Goal: Navigation & Orientation: Find specific page/section

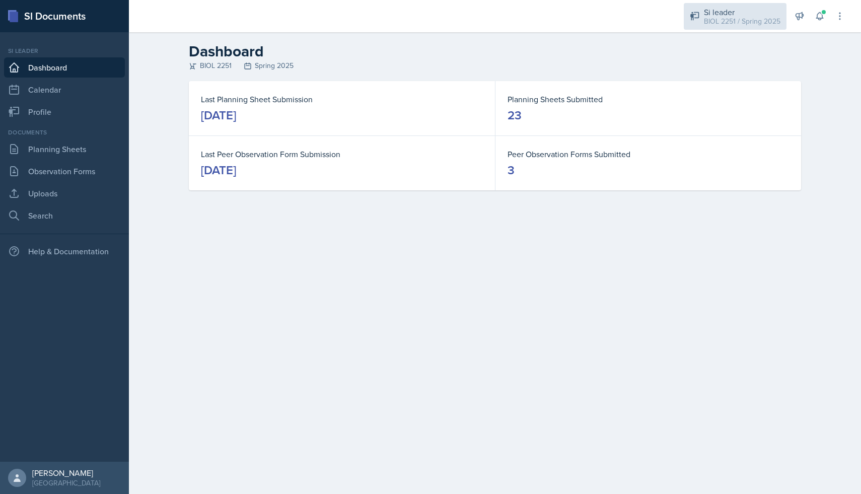
click at [706, 19] on div "BIOL 2251 / Spring 2025" at bounding box center [742, 21] width 77 height 11
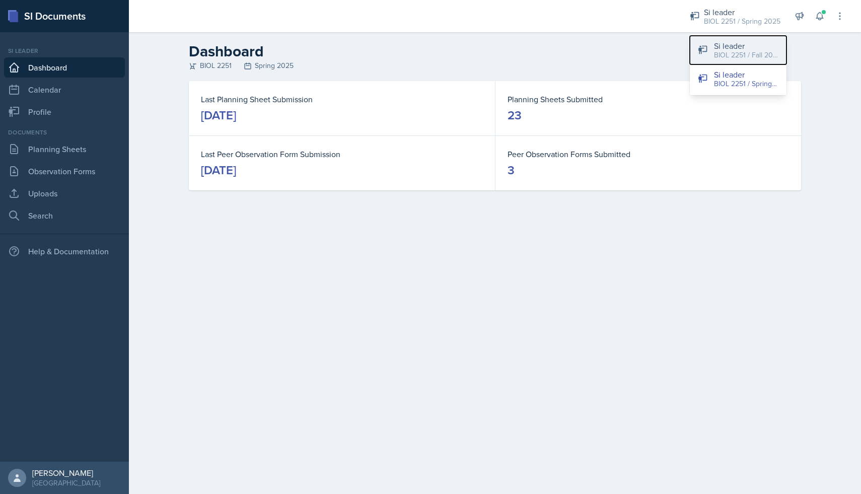
click at [730, 50] on div "BIOL 2251 / Fall 2025" at bounding box center [746, 55] width 64 height 11
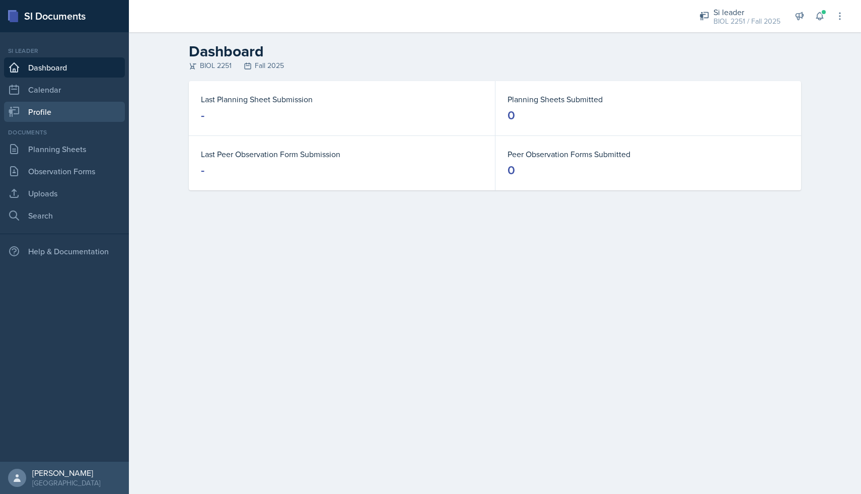
click at [53, 120] on link "Profile" at bounding box center [64, 112] width 121 height 20
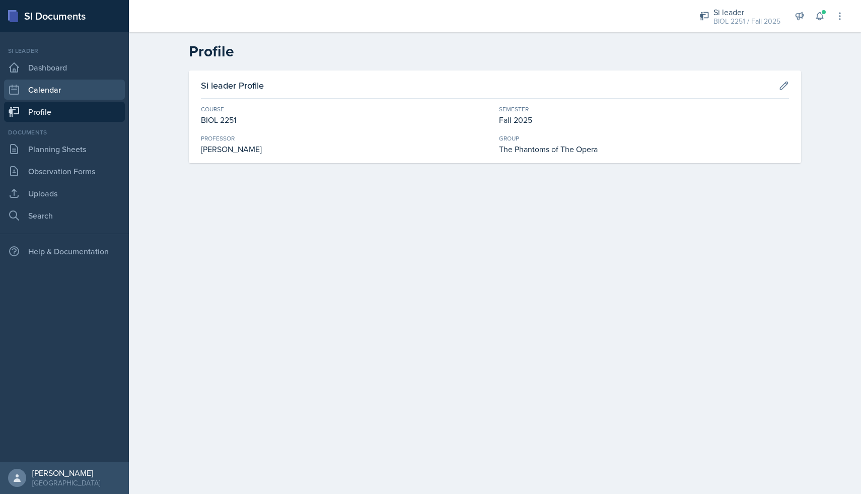
click at [58, 96] on link "Calendar" at bounding box center [64, 90] width 121 height 20
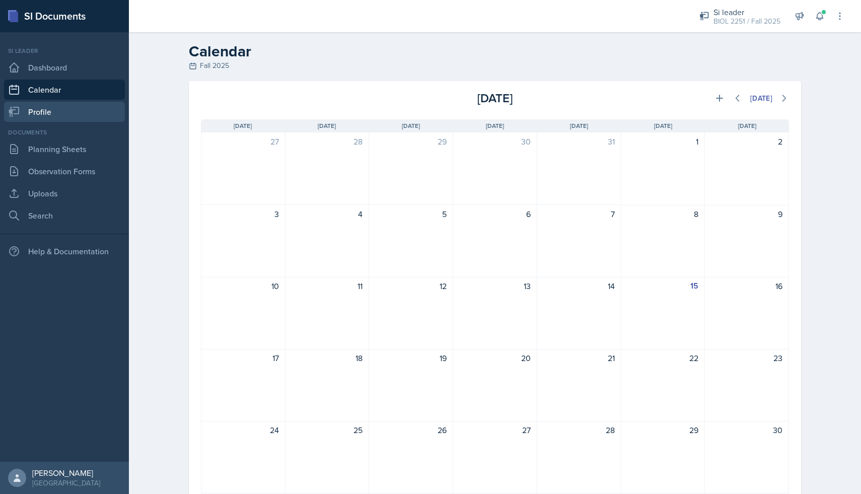
click at [57, 108] on link "Profile" at bounding box center [64, 112] width 121 height 20
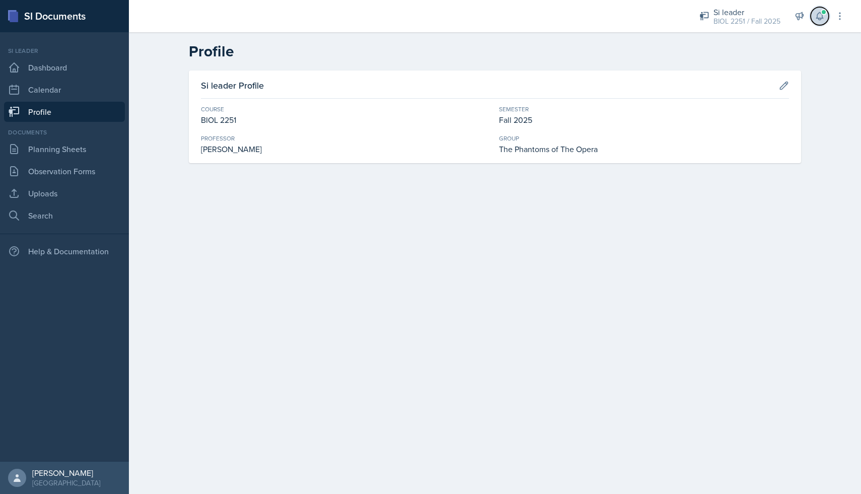
click at [814, 23] on button at bounding box center [819, 16] width 18 height 18
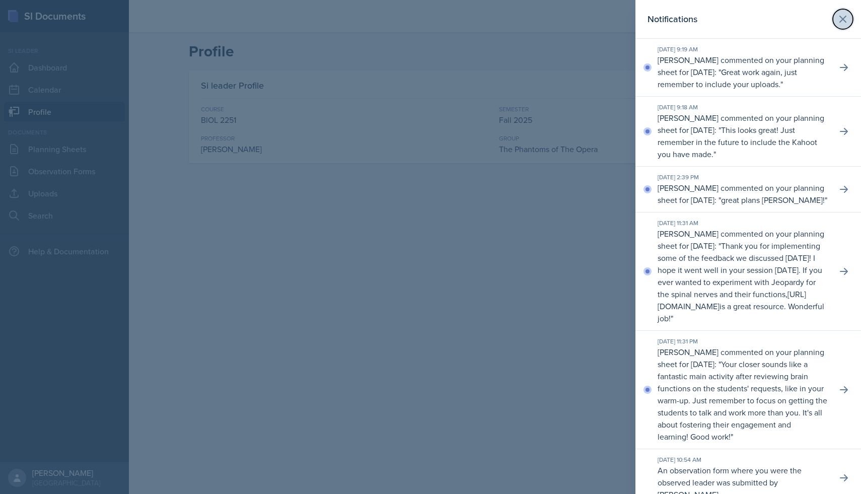
click at [837, 26] on button at bounding box center [843, 19] width 20 height 20
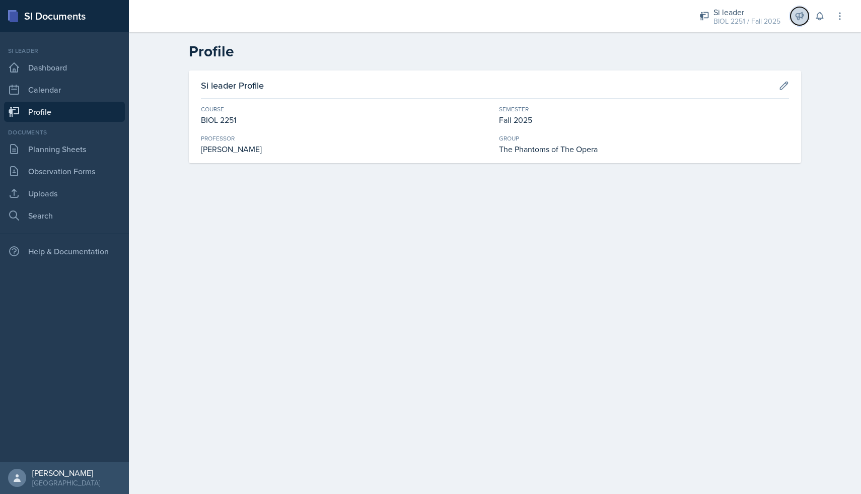
click at [797, 16] on icon at bounding box center [799, 16] width 10 height 10
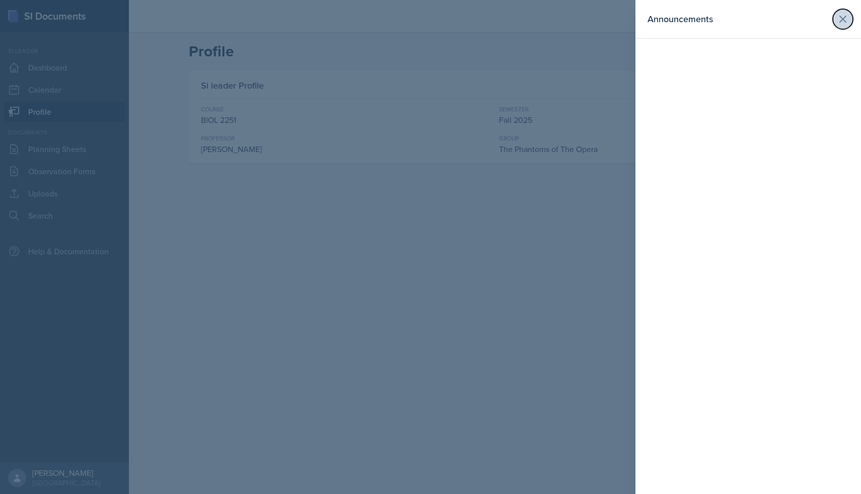
click at [840, 18] on icon at bounding box center [843, 19] width 12 height 12
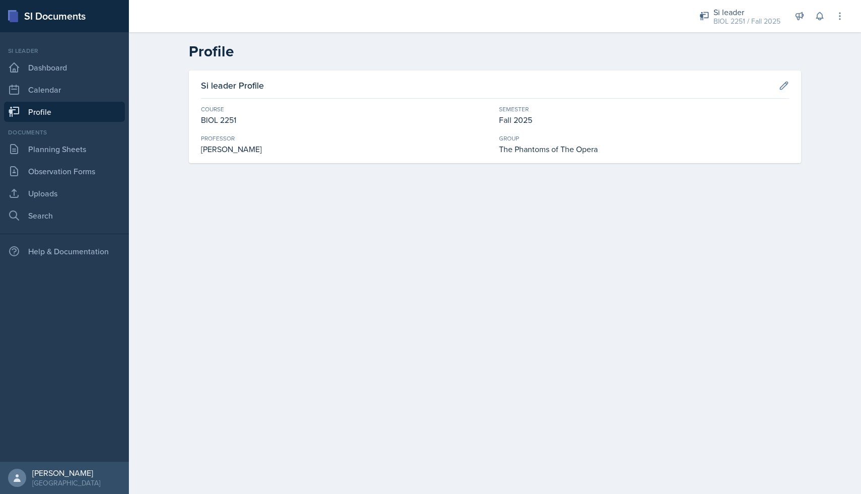
click at [853, 18] on div "Si leader BIOL 2251 / Fall 2025 Si leader BIOL 2251 / Fall 2025 Si leader BIOL …" at bounding box center [495, 16] width 732 height 32
click at [845, 18] on button at bounding box center [840, 16] width 18 height 18
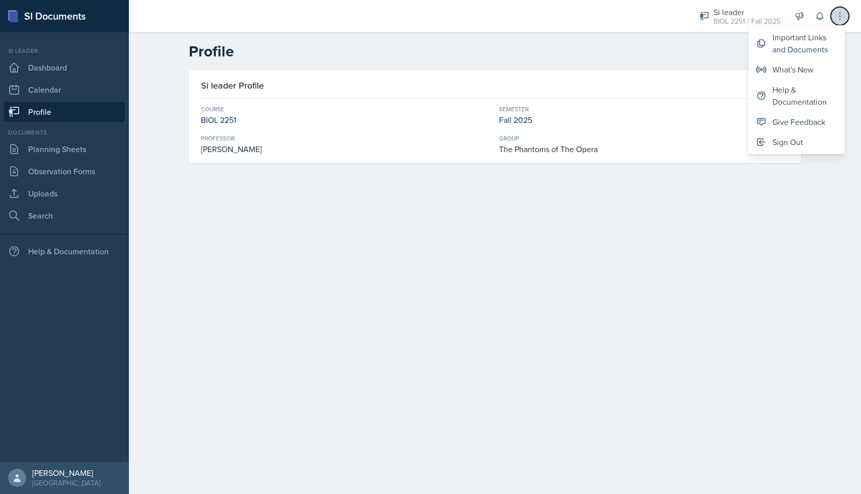
click at [845, 18] on button at bounding box center [840, 16] width 18 height 18
